Goal: Task Accomplishment & Management: Manage account settings

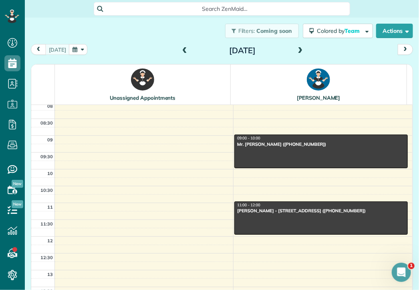
scroll to position [67, 0]
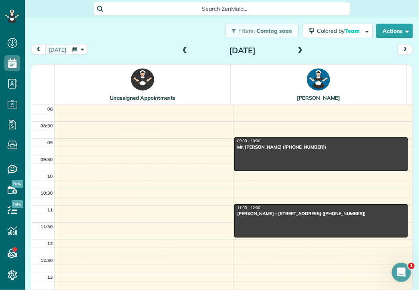
click at [297, 49] on span at bounding box center [300, 50] width 9 height 7
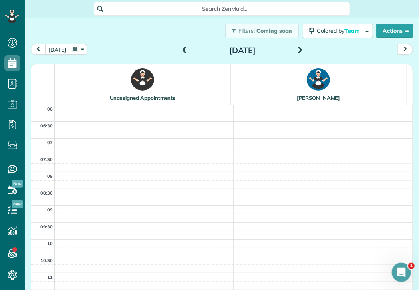
click at [297, 49] on span at bounding box center [300, 50] width 9 height 7
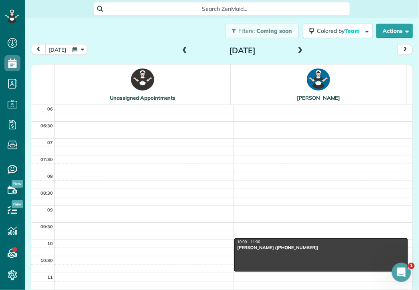
click at [297, 49] on span at bounding box center [300, 50] width 9 height 7
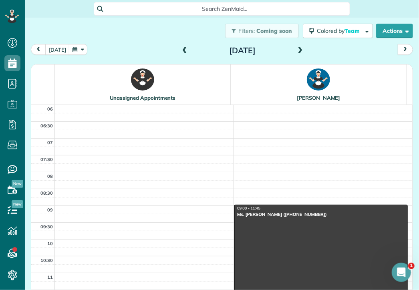
click at [297, 49] on span at bounding box center [300, 50] width 9 height 7
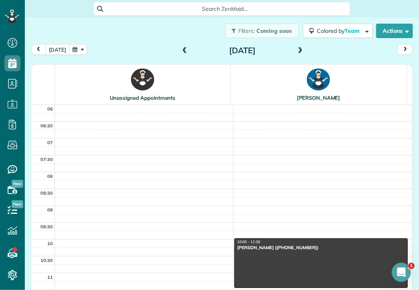
click at [297, 49] on span at bounding box center [300, 50] width 9 height 7
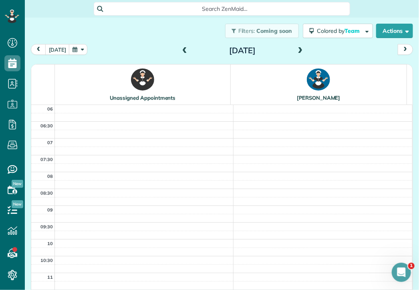
click at [297, 49] on span at bounding box center [300, 50] width 9 height 7
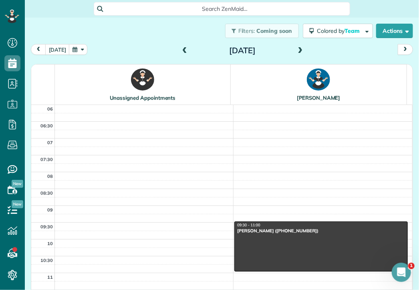
click at [297, 49] on span at bounding box center [300, 50] width 9 height 7
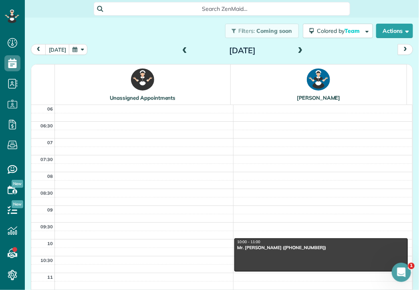
click at [297, 49] on span at bounding box center [300, 50] width 9 height 7
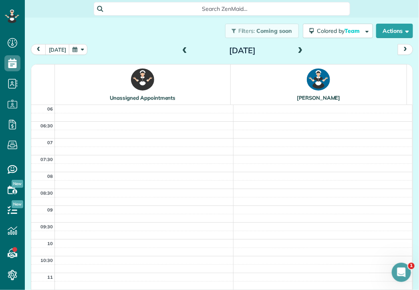
click at [297, 49] on span at bounding box center [300, 50] width 9 height 7
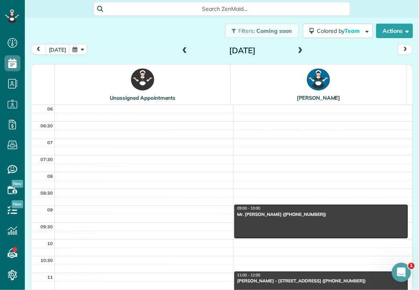
click at [297, 49] on span at bounding box center [300, 50] width 9 height 7
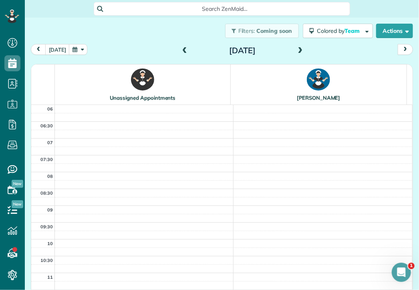
click at [297, 49] on span at bounding box center [300, 50] width 9 height 7
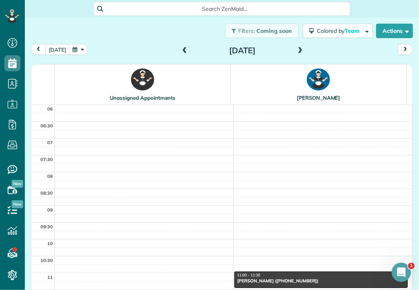
click at [297, 49] on span at bounding box center [300, 50] width 9 height 7
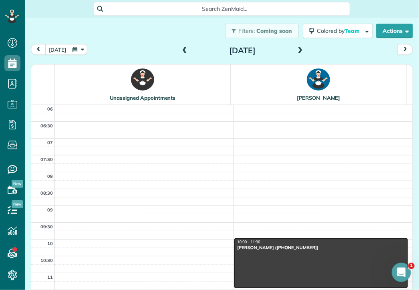
click at [181, 47] on span at bounding box center [184, 50] width 9 height 7
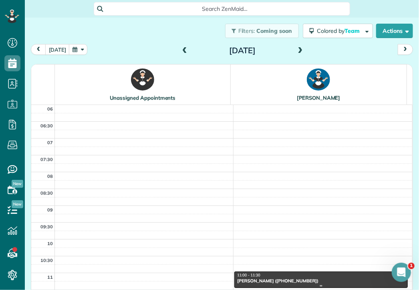
click at [260, 277] on div "11:00 - 11:30" at bounding box center [321, 275] width 169 height 5
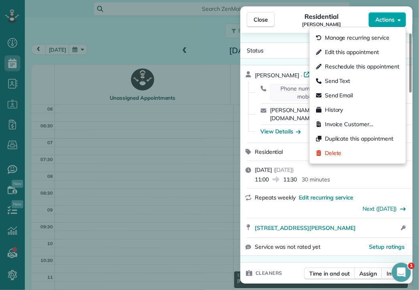
click at [390, 14] on button "Actions" at bounding box center [388, 19] width 38 height 15
click at [381, 174] on div "11:00 11:30 30 minutes" at bounding box center [331, 179] width 153 height 10
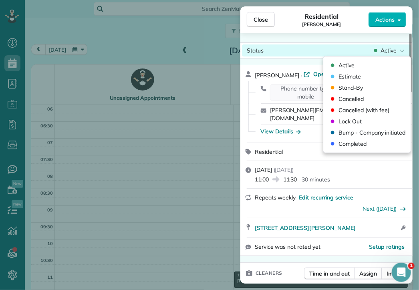
click at [396, 47] on span "Active" at bounding box center [389, 50] width 16 height 8
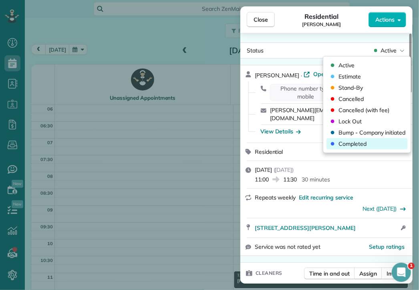
click at [356, 143] on span "Completed" at bounding box center [353, 144] width 28 height 8
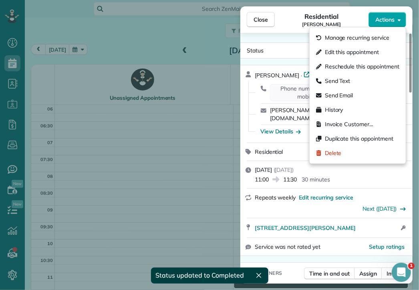
click at [385, 18] on span "Actions" at bounding box center [385, 20] width 19 height 8
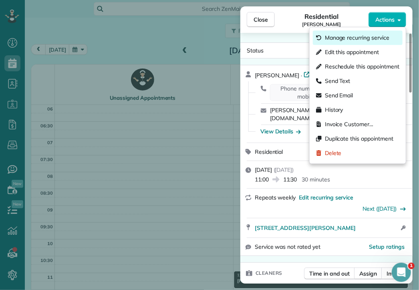
click at [351, 38] on span "Manage recurring service" at bounding box center [357, 38] width 65 height 8
